Goal: Task Accomplishment & Management: Manage account settings

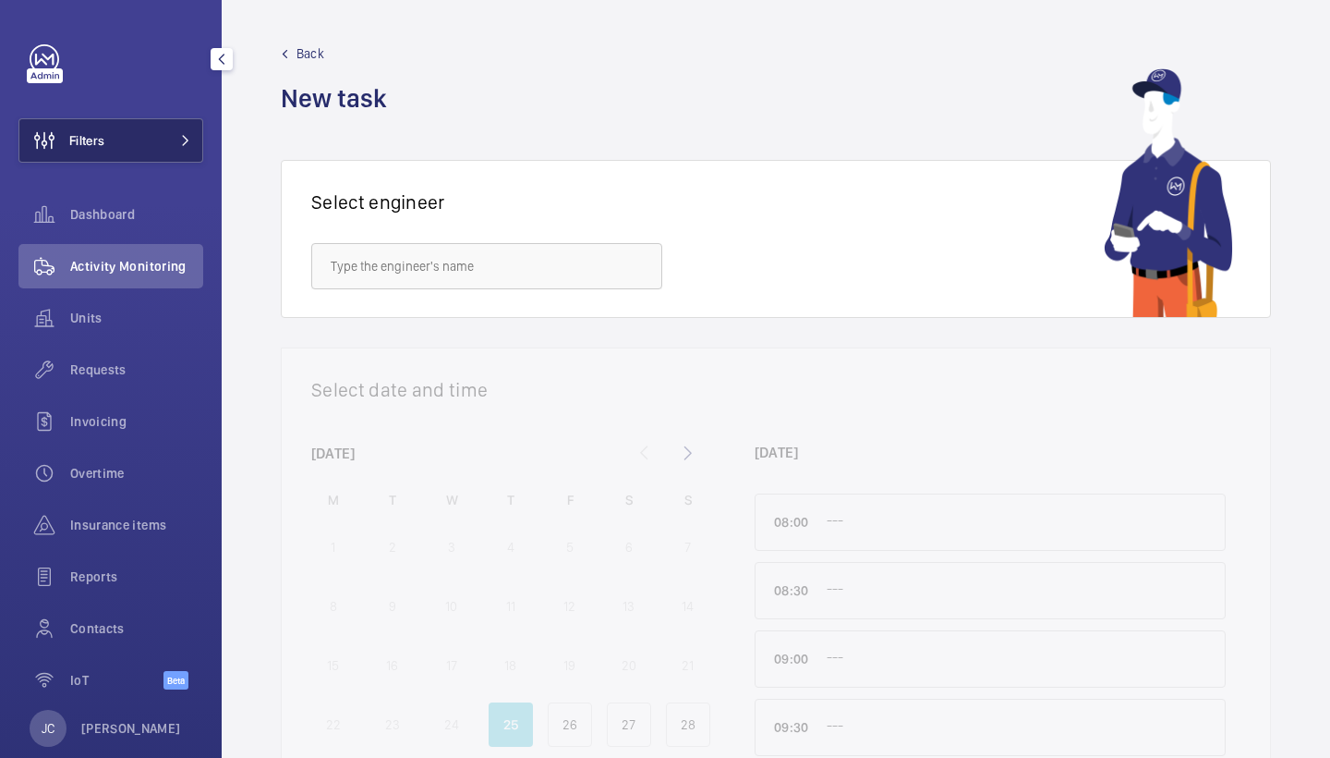
click at [152, 134] on button "Filters" at bounding box center [110, 140] width 185 height 44
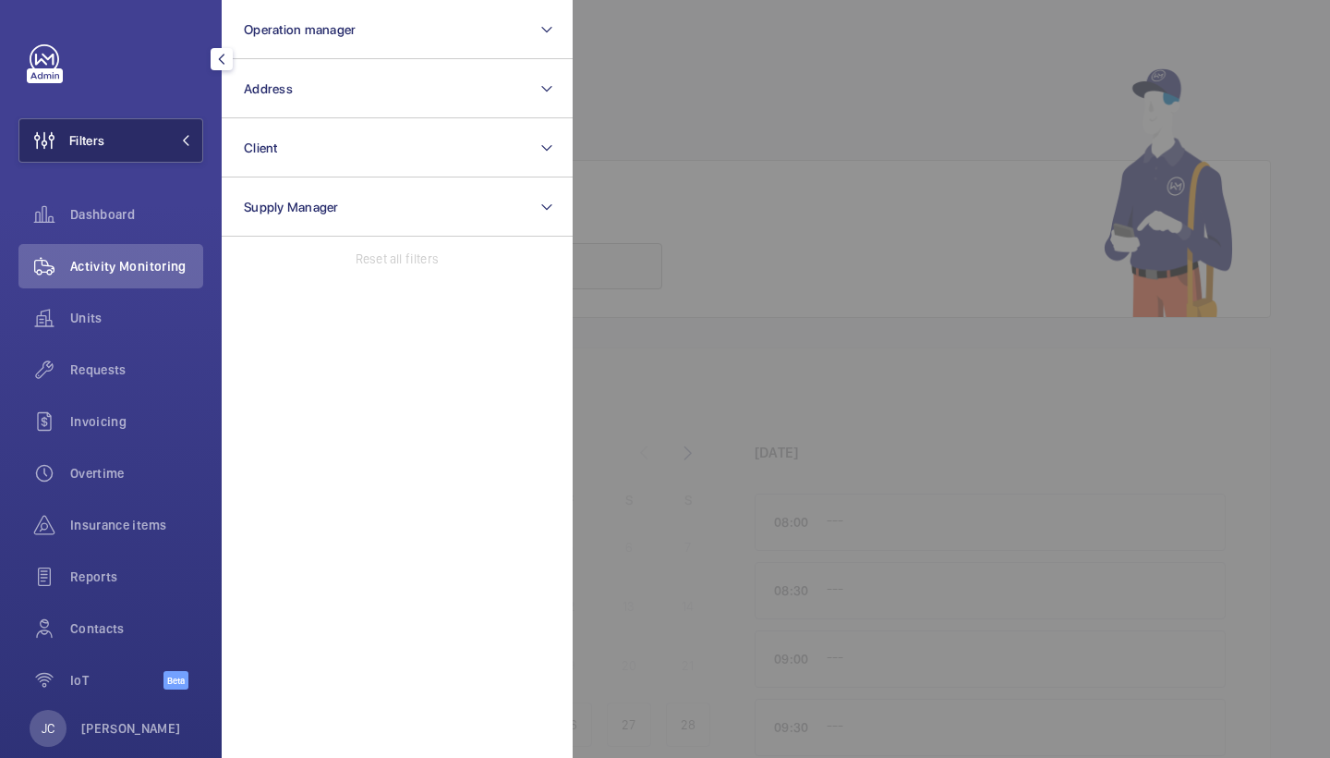
click at [344, 90] on button "Address" at bounding box center [397, 88] width 351 height 59
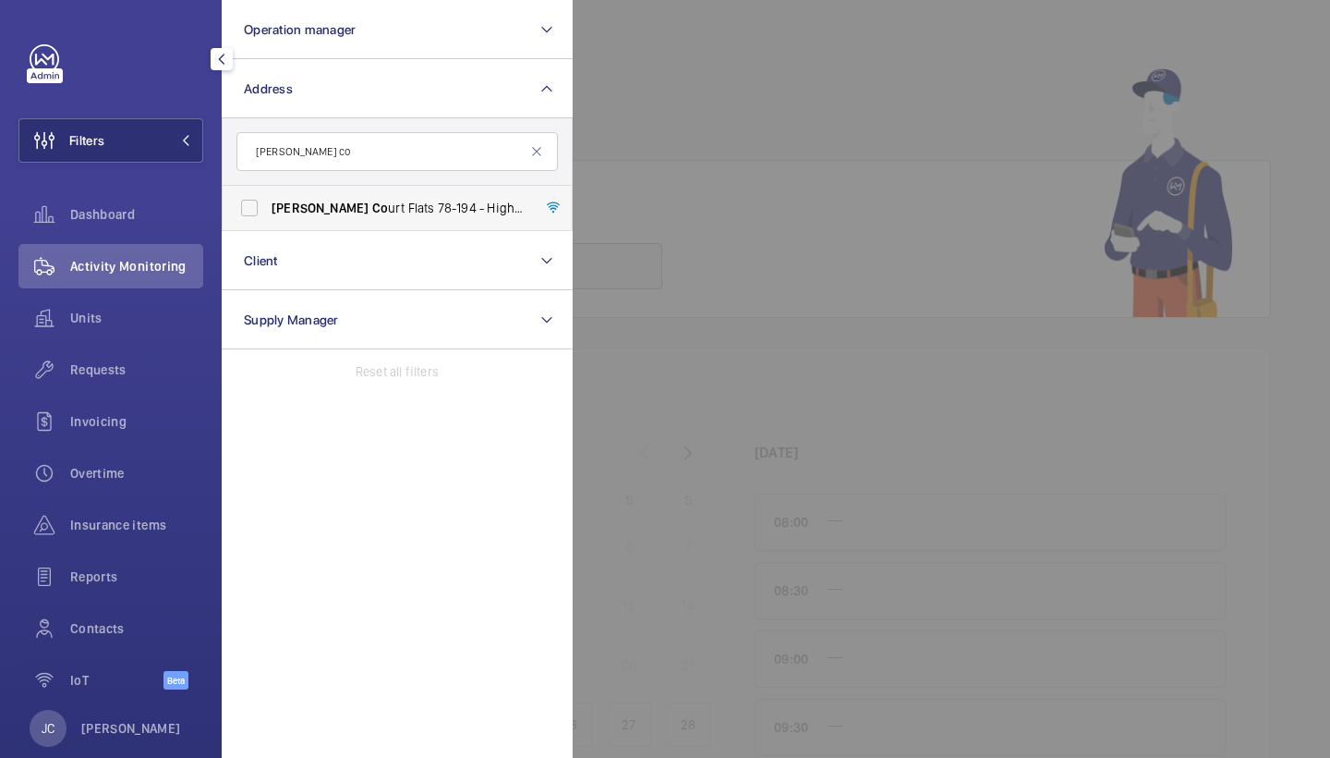
type input "[PERSON_NAME] co"
click at [368, 210] on span "Rowan Co urt Flats 78-194 - High Risk Building - Rowan [STREET_ADDRESS]" at bounding box center [399, 208] width 254 height 18
click at [268, 210] on input "Rowan Co urt Flats 78-194 - High Risk Building - Rowan [STREET_ADDRESS]" at bounding box center [249, 207] width 37 height 37
checkbox input "true"
click at [98, 370] on span "Requests" at bounding box center [136, 369] width 133 height 18
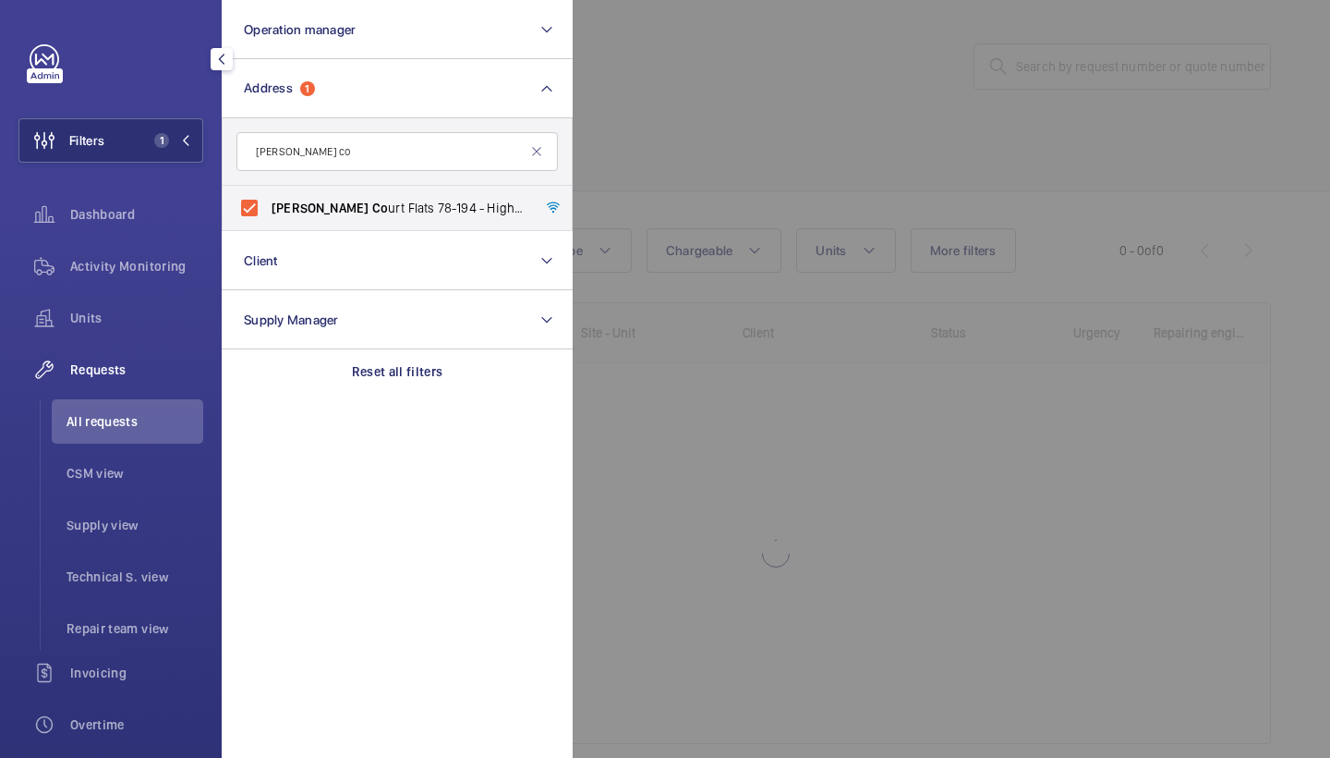
click at [124, 290] on div "Activity Monitoring" at bounding box center [110, 270] width 185 height 52
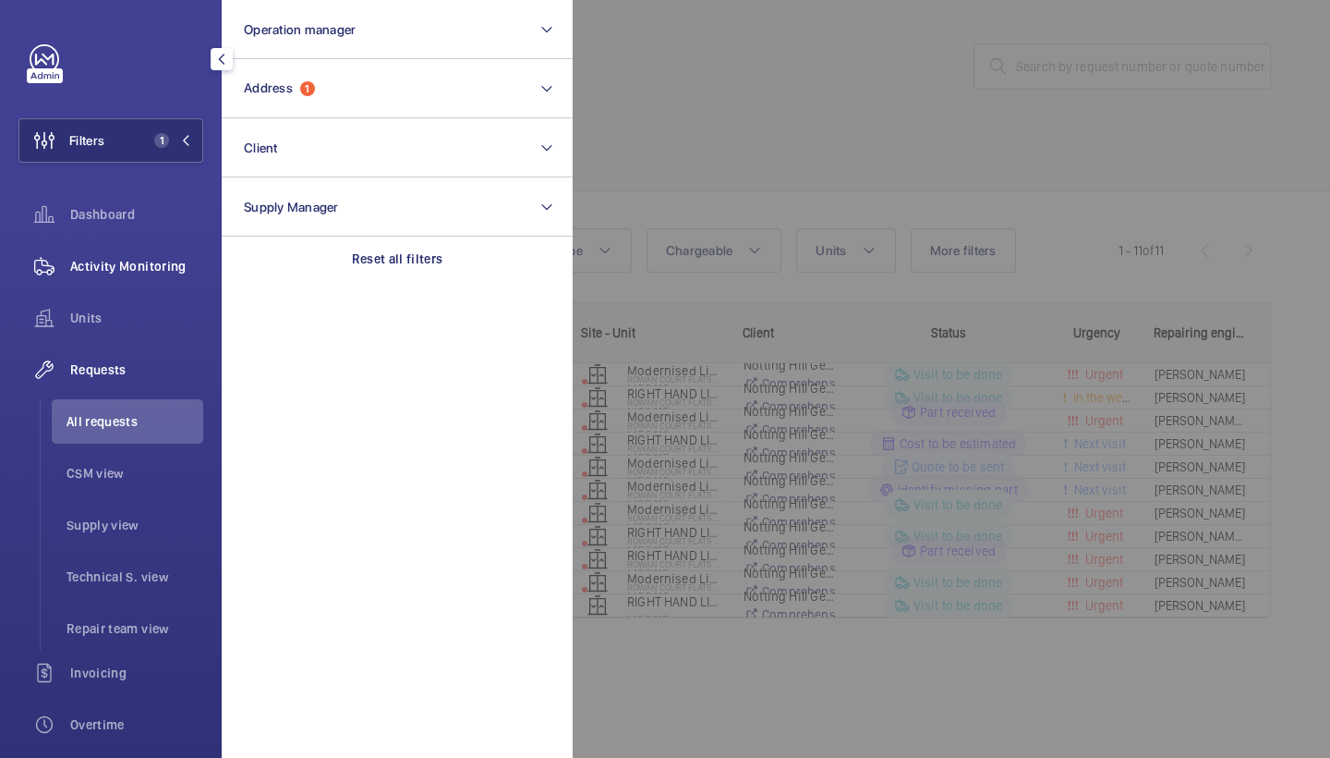
click at [124, 275] on div "Activity Monitoring" at bounding box center [110, 266] width 185 height 44
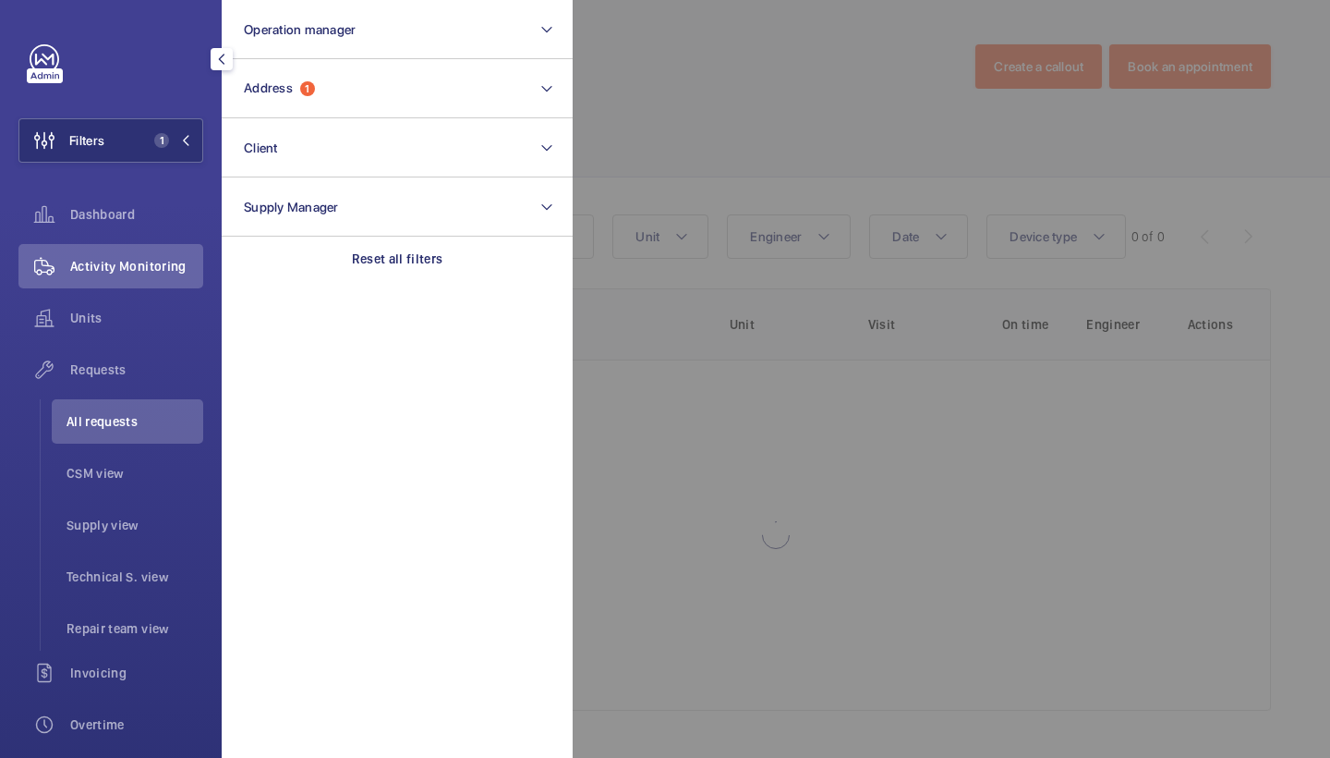
click at [757, 103] on div at bounding box center [1238, 379] width 1330 height 758
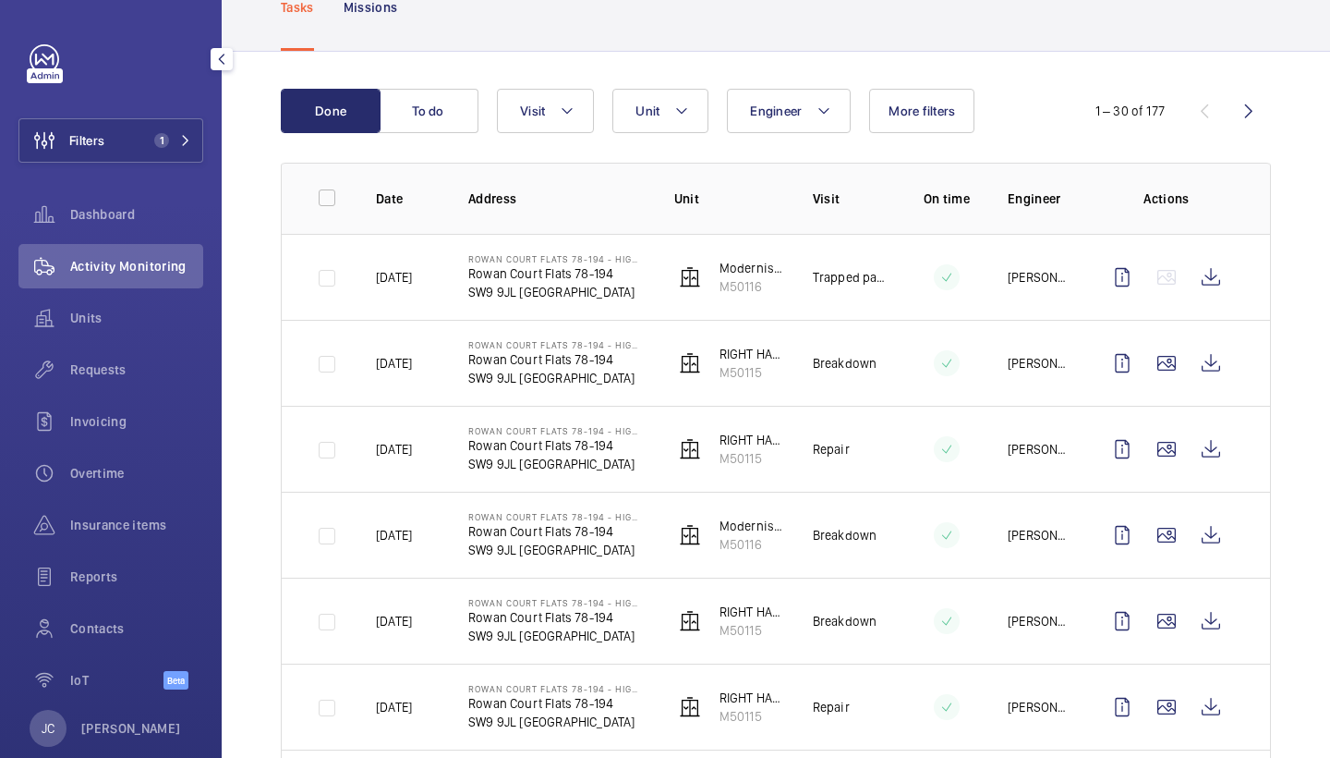
scroll to position [134, 0]
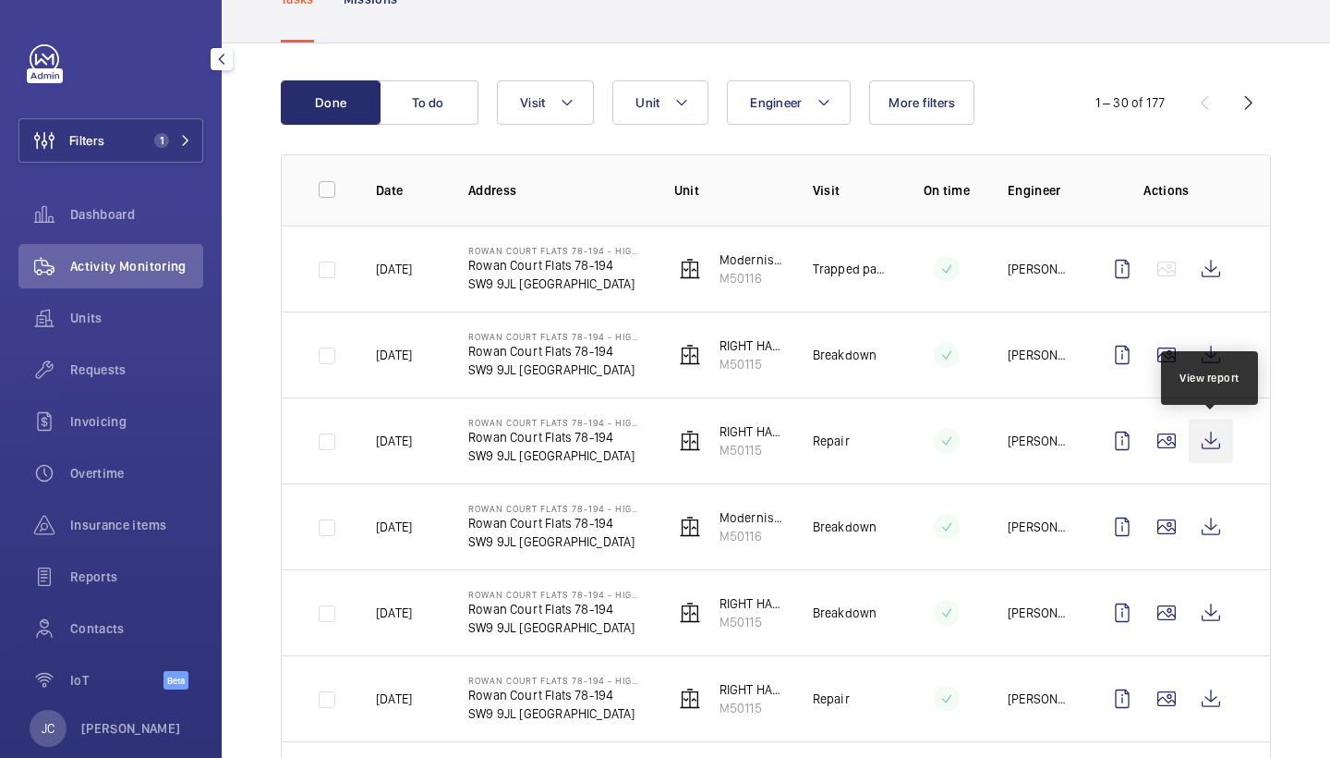
click at [1211, 440] on wm-front-icon-button at bounding box center [1211, 440] width 44 height 44
click at [129, 388] on div "Requests" at bounding box center [110, 369] width 185 height 44
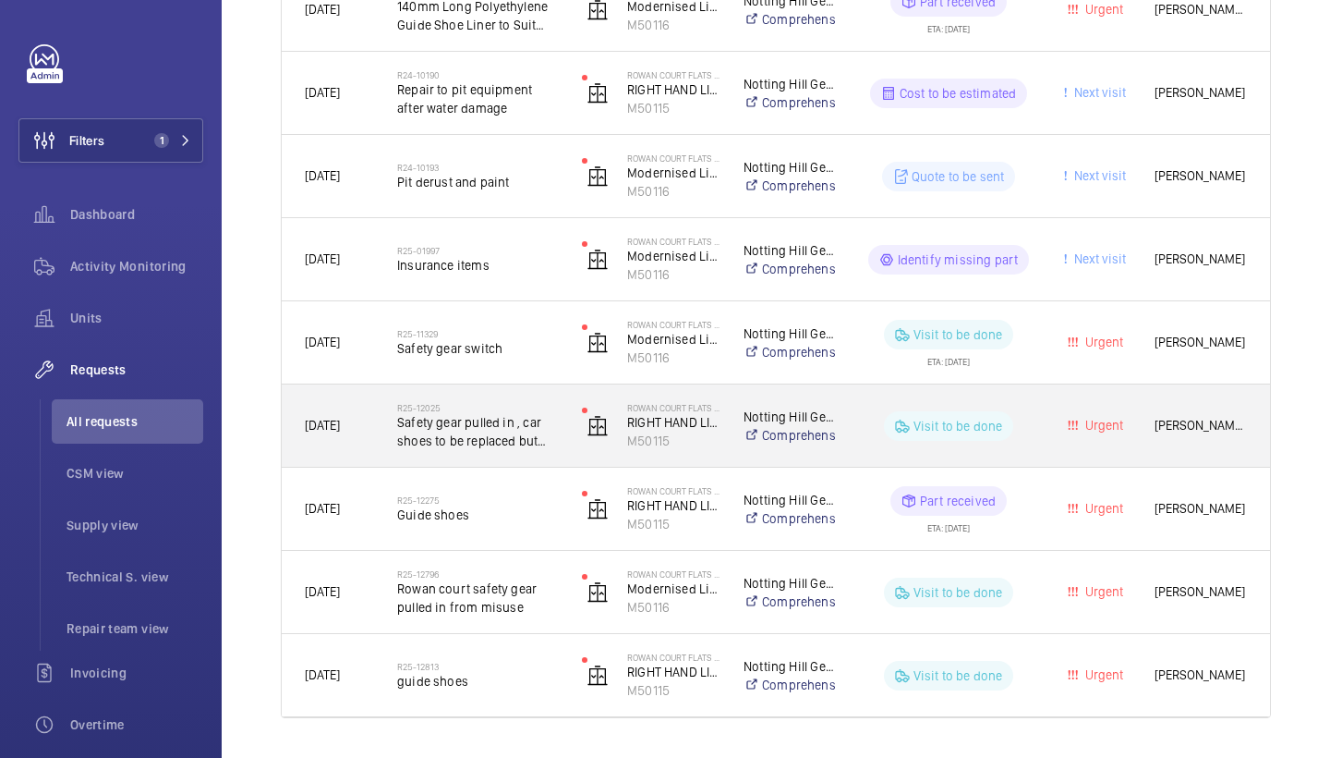
scroll to position [563, 0]
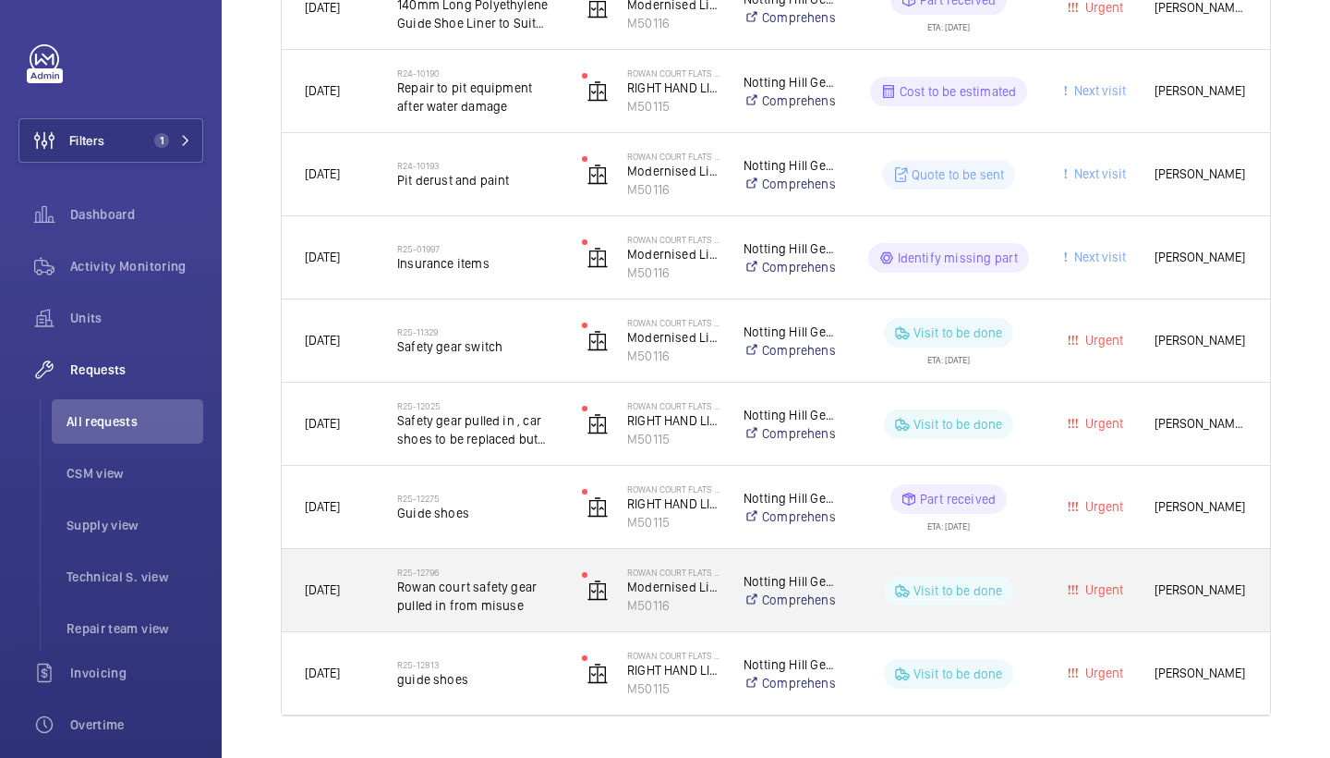
click at [465, 611] on span "Rowan court safety gear pulled in from misuse" at bounding box center [477, 595] width 161 height 37
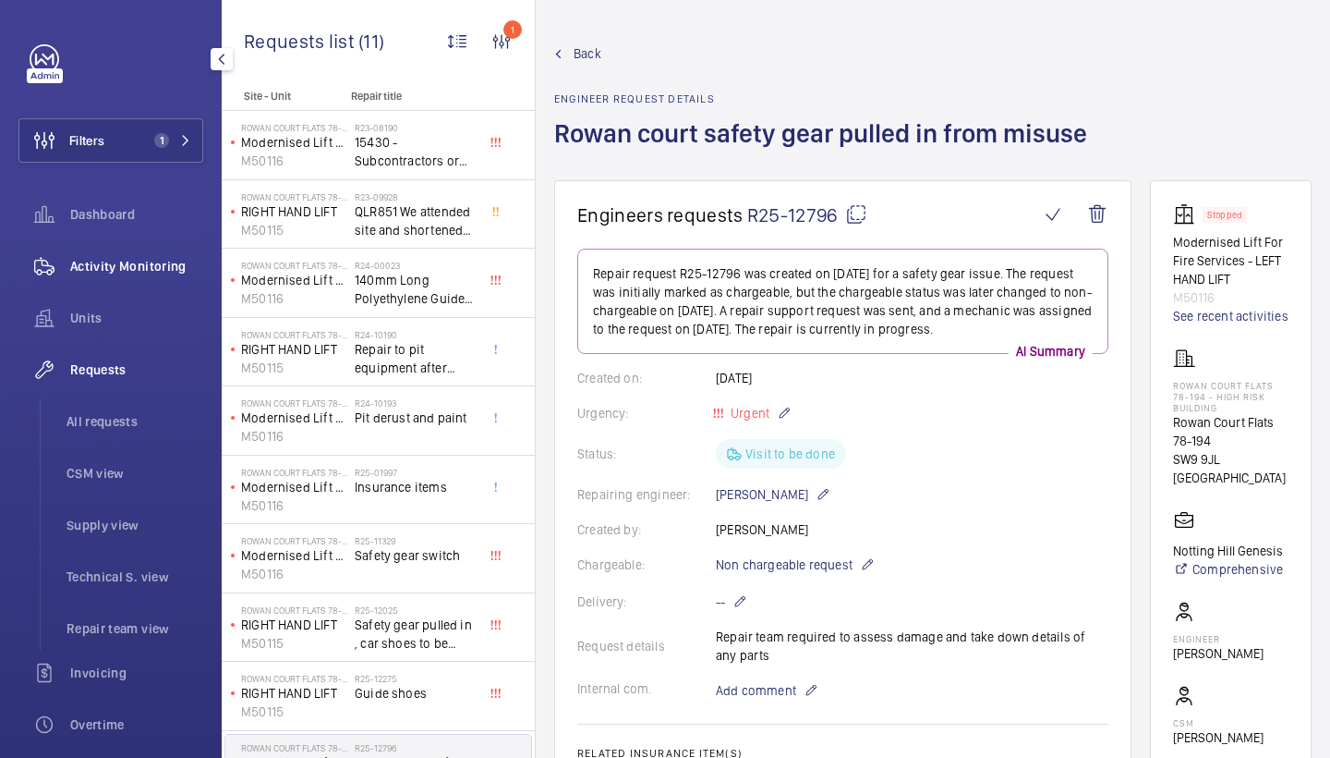
click at [120, 264] on span "Activity Monitoring" at bounding box center [136, 266] width 133 height 18
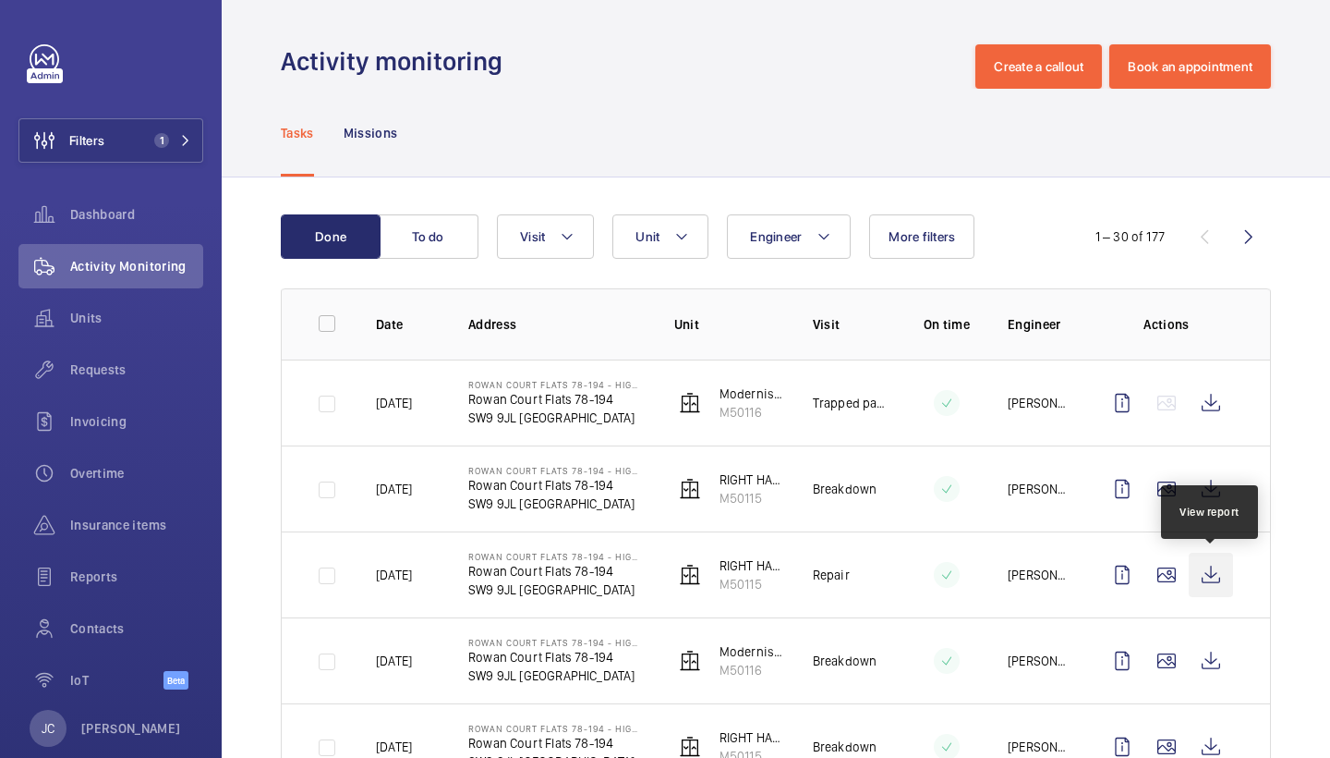
click at [1206, 581] on wm-front-icon-button at bounding box center [1211, 574] width 44 height 44
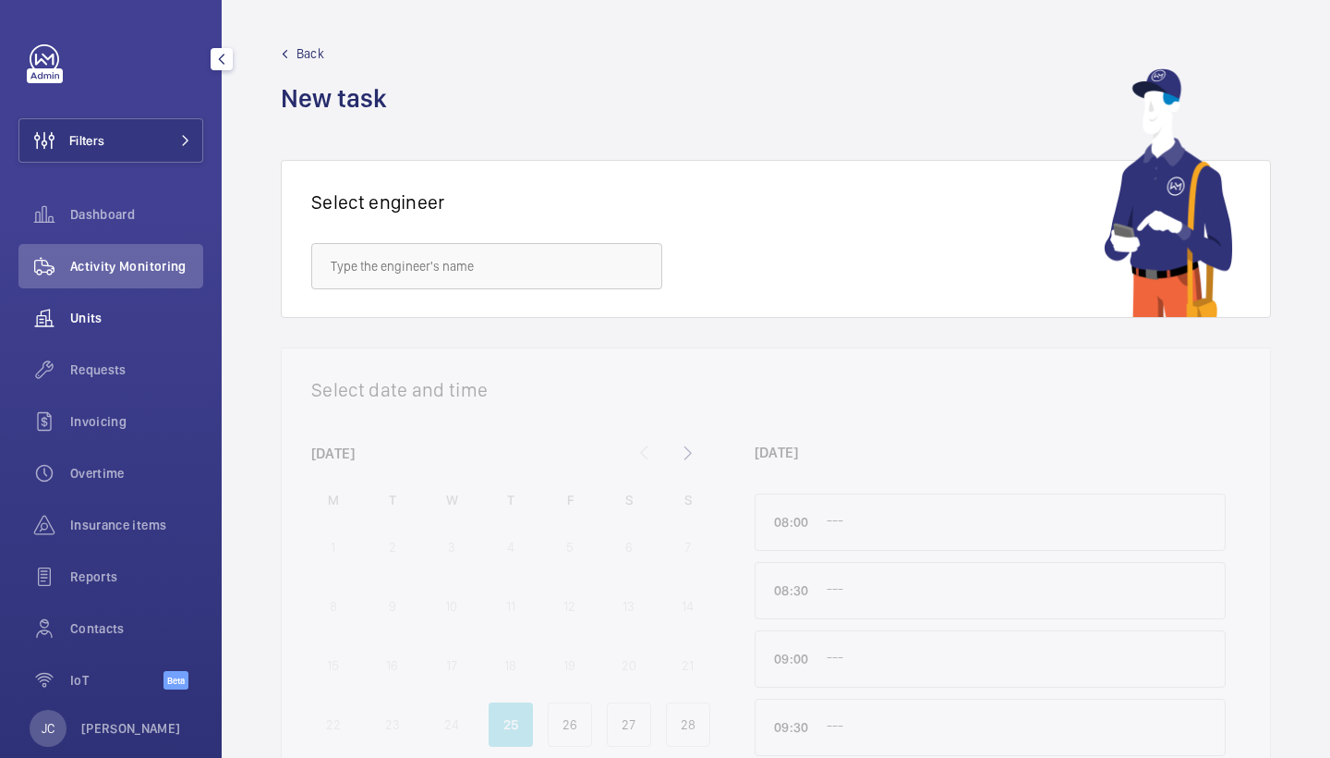
click at [103, 384] on div "Requests" at bounding box center [110, 369] width 185 height 44
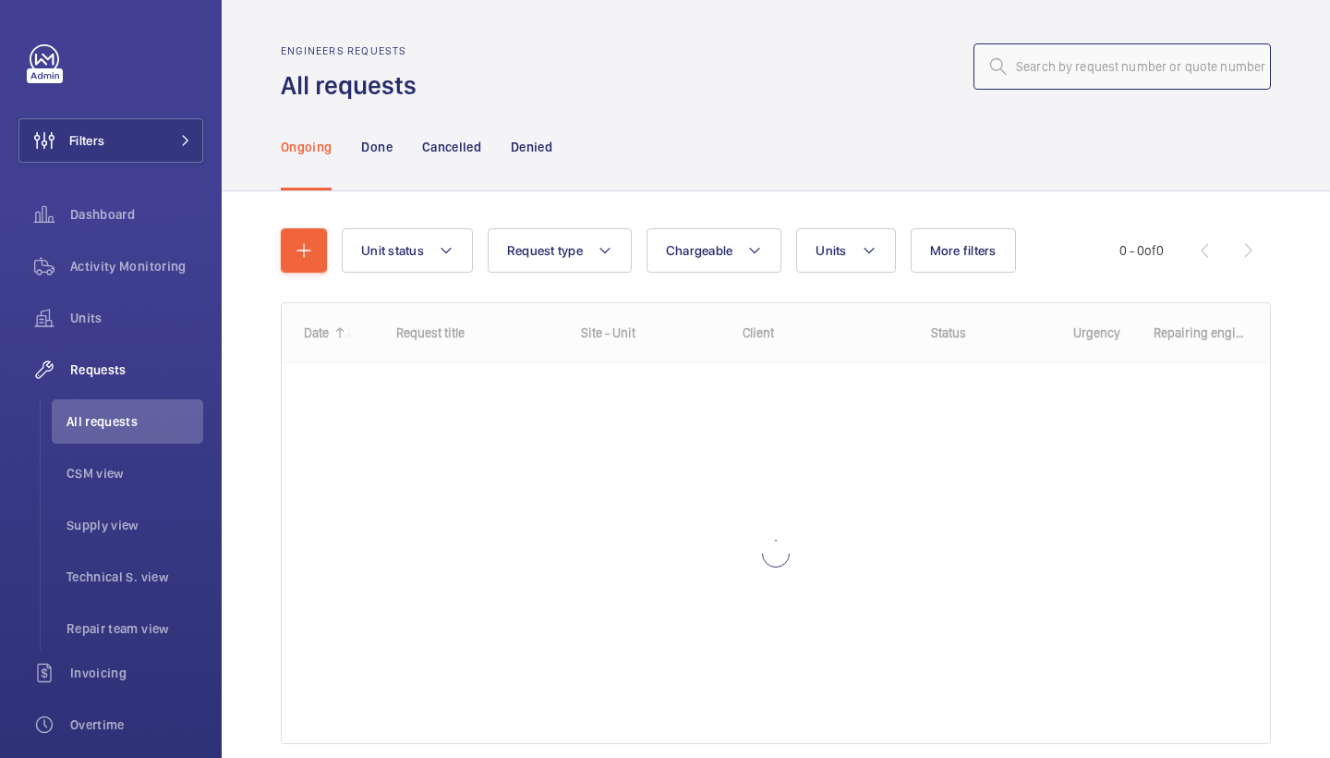
click at [1054, 67] on input "text" at bounding box center [1122, 66] width 297 height 46
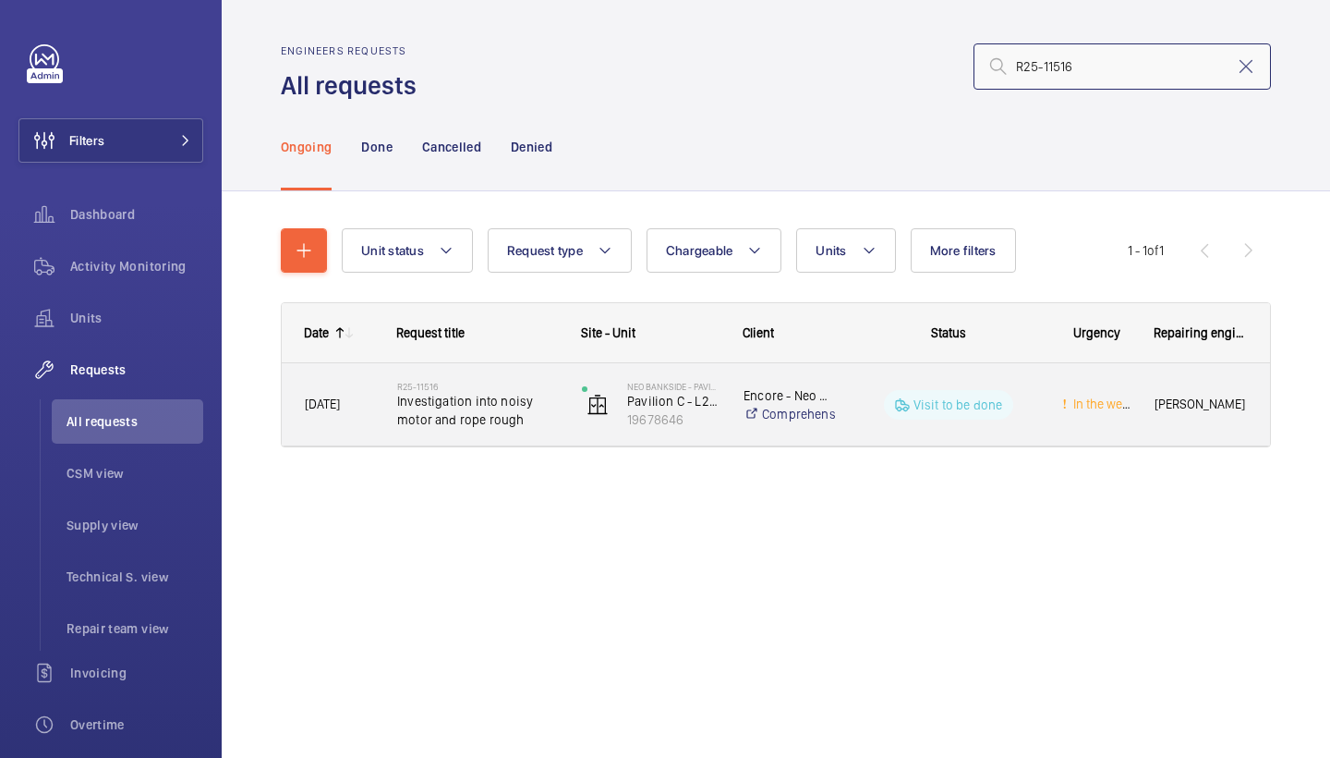
type input "R25-11516"
click at [491, 430] on div "R25-11516 Investigation into noisy motor and rope rough" at bounding box center [477, 405] width 161 height 54
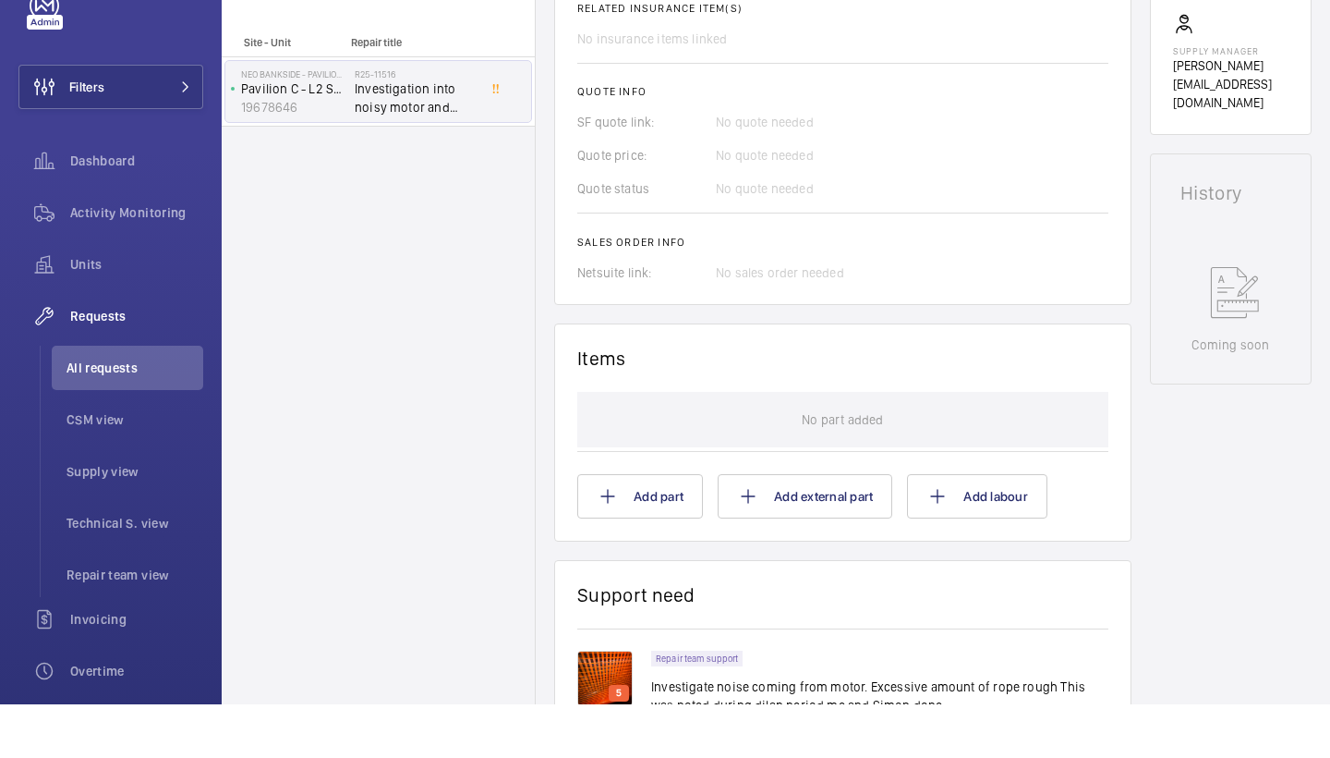
scroll to position [901, 0]
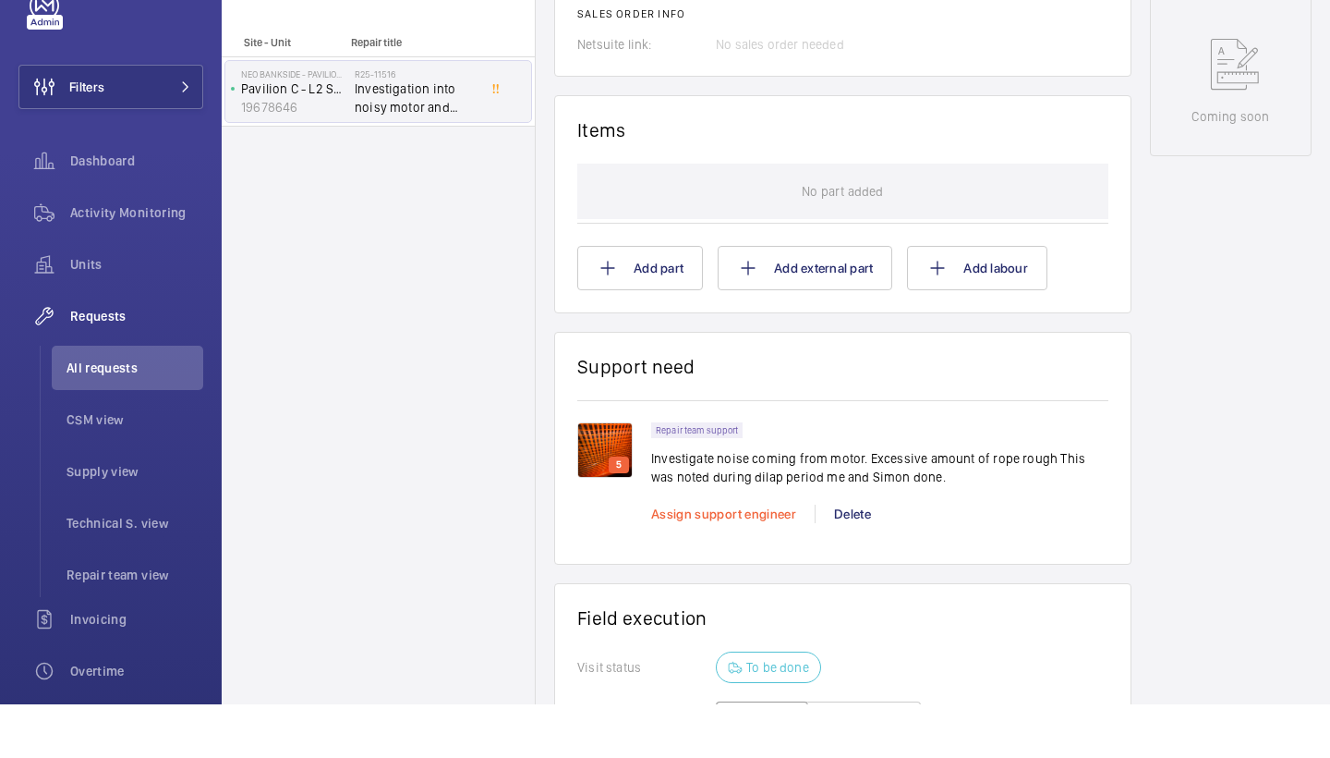
click at [706, 560] on span "Assign support engineer" at bounding box center [723, 567] width 145 height 15
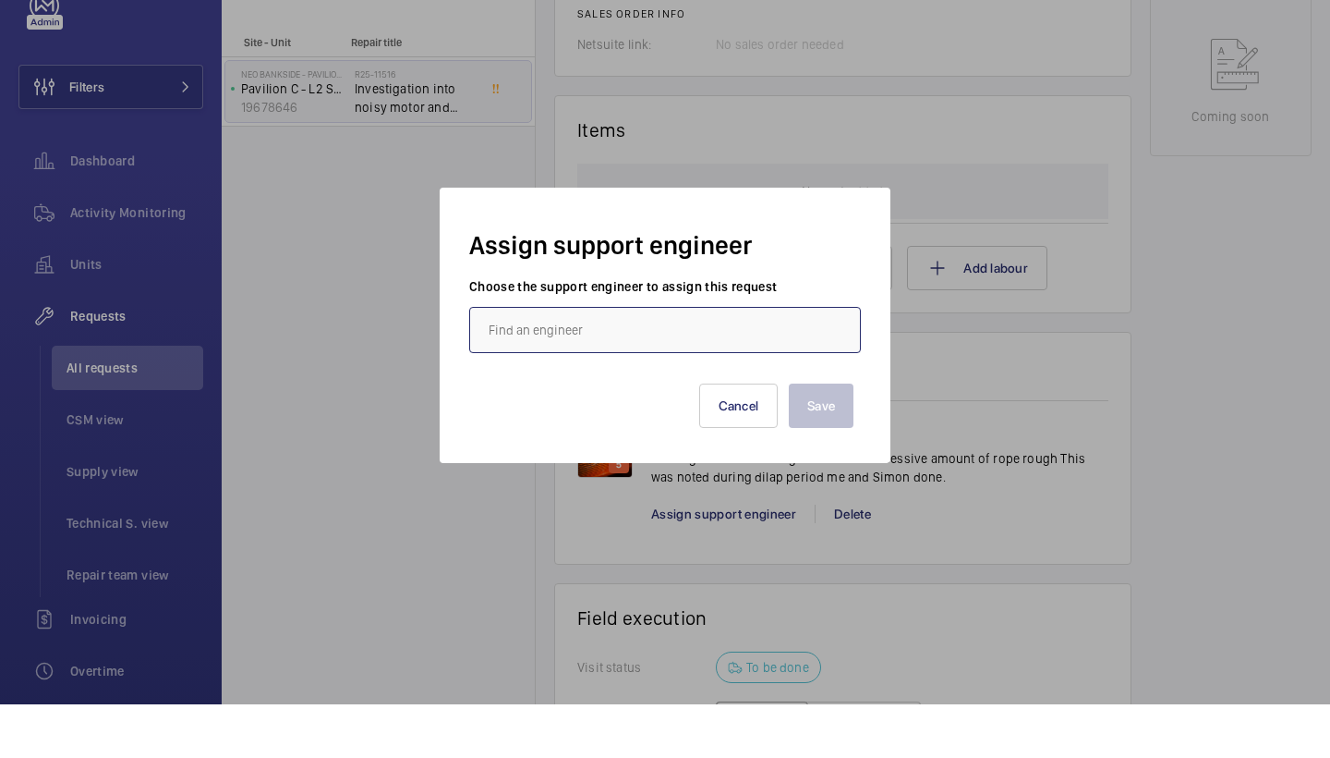
click at [622, 360] on input "text" at bounding box center [665, 383] width 392 height 46
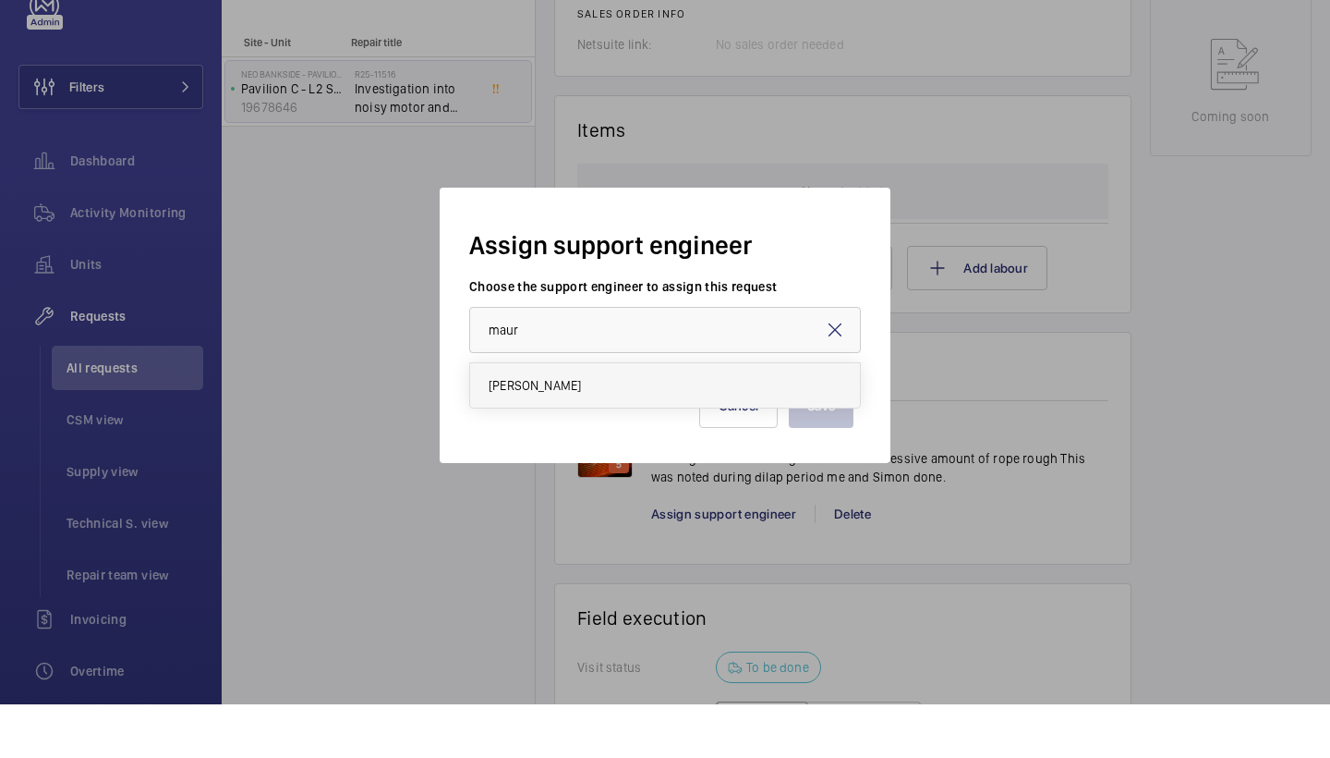
click at [578, 430] on span "[PERSON_NAME]" at bounding box center [535, 439] width 92 height 18
type input "[PERSON_NAME]"
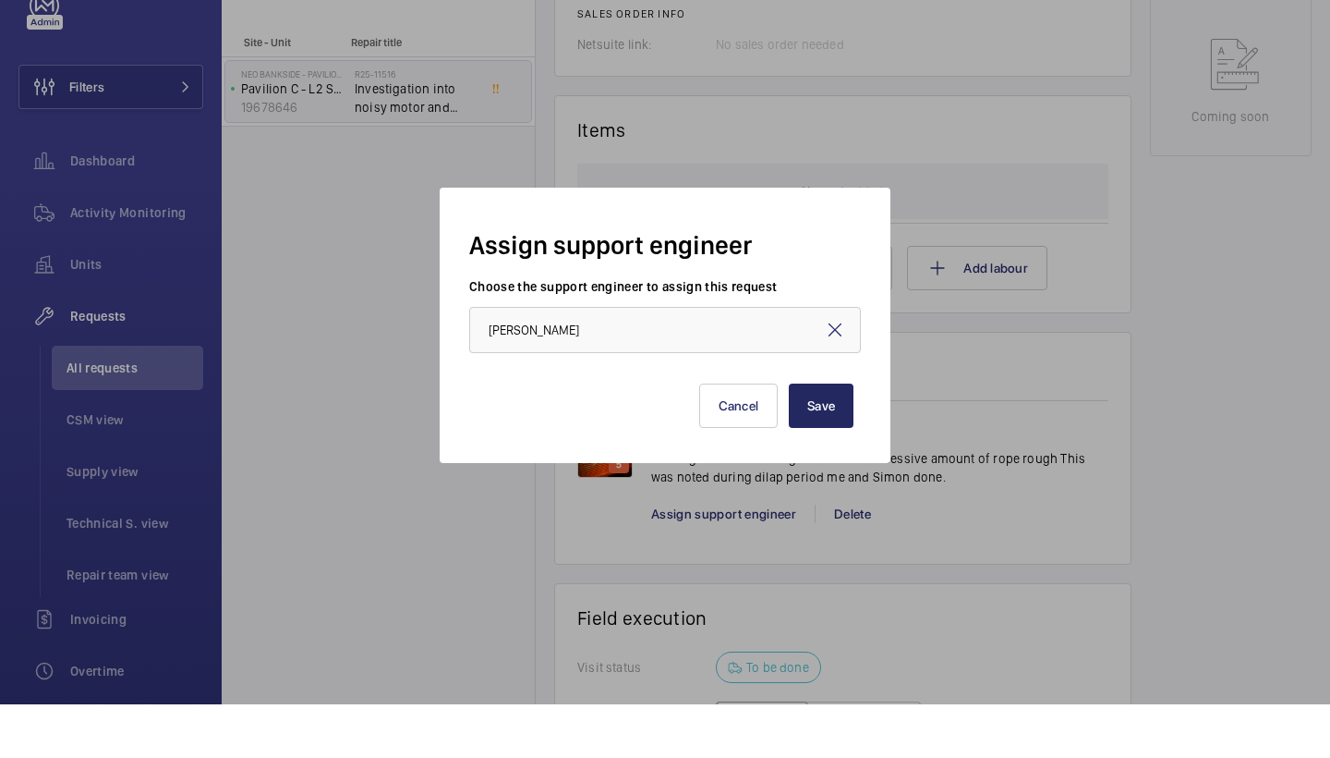
click at [802, 437] on button "Save" at bounding box center [821, 459] width 65 height 44
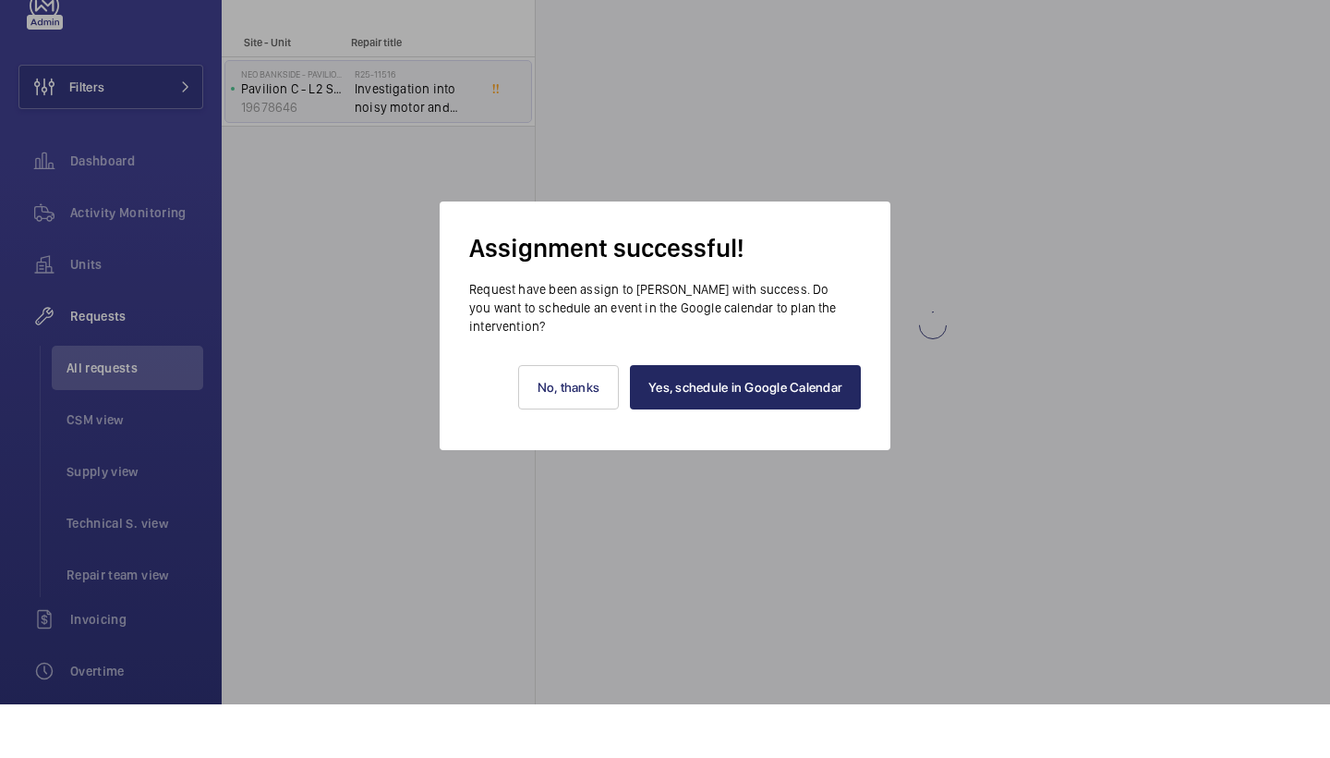
click at [776, 418] on link "Yes, schedule in Google Calendar" at bounding box center [745, 440] width 231 height 44
